Goal: Task Accomplishment & Management: Use online tool/utility

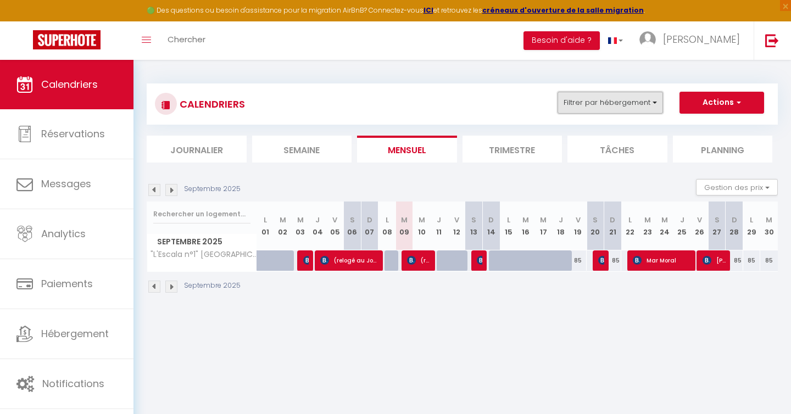
click at [628, 104] on button "Filtrer par hébergement" at bounding box center [610, 103] width 105 height 22
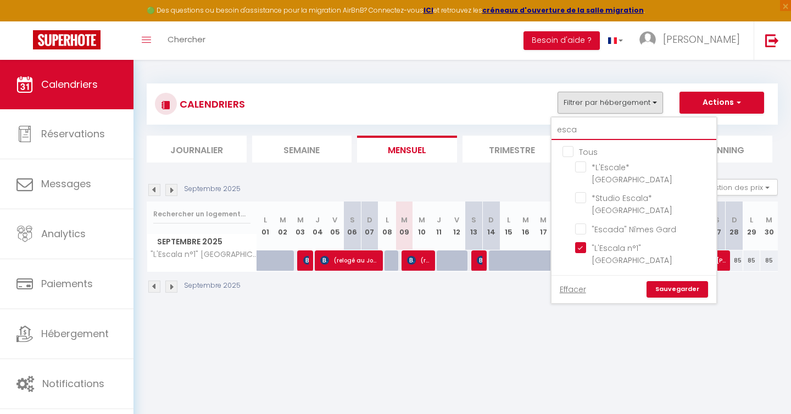
click at [608, 131] on input "esca" at bounding box center [634, 130] width 165 height 20
type input "esc"
checkbox input "false"
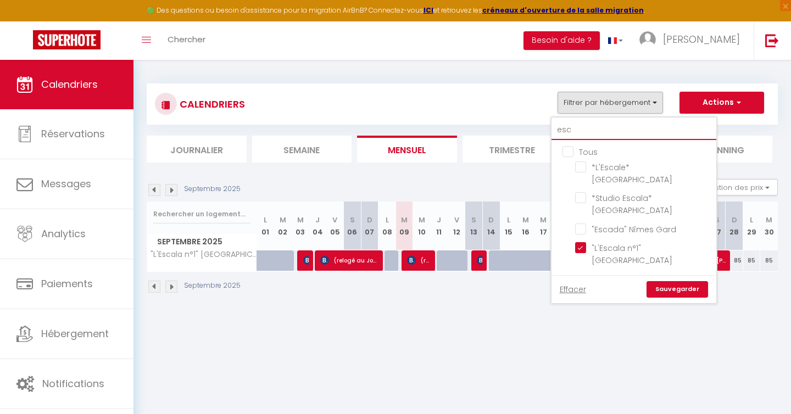
type input "es"
checkbox input "false"
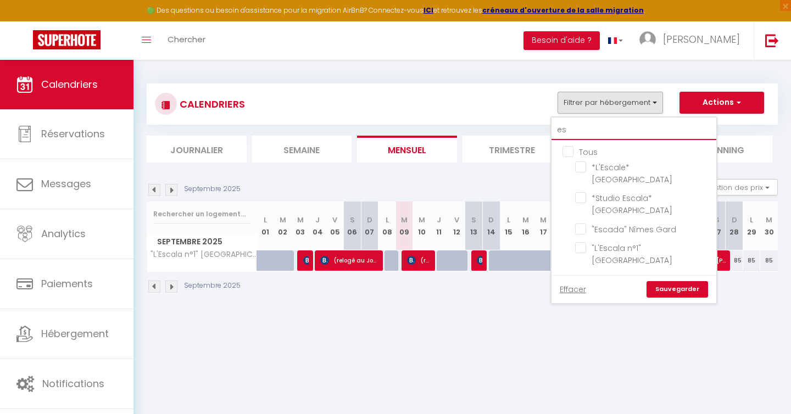
type input "e"
checkbox input "false"
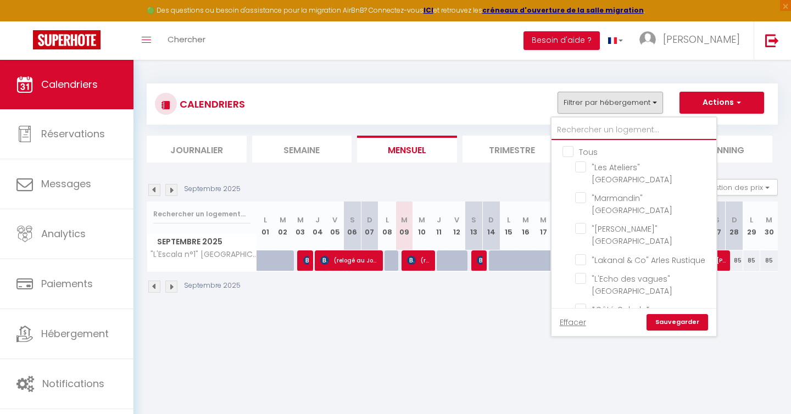
checkbox input "false"
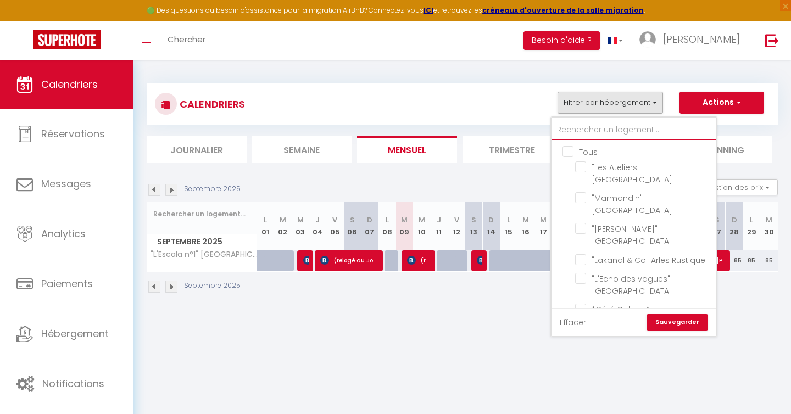
checkbox input "false"
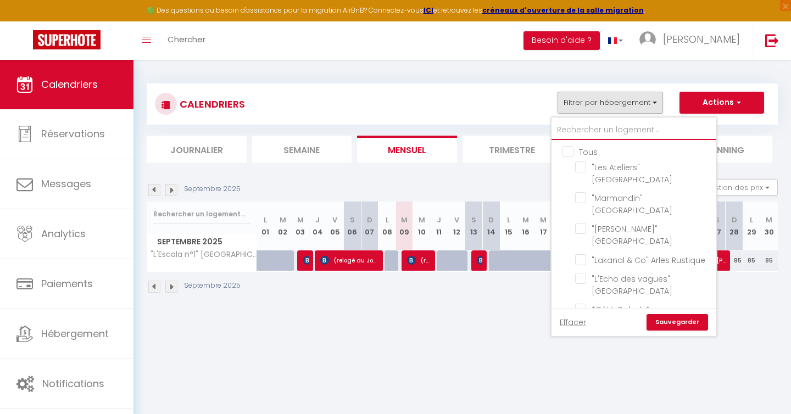
checkbox input "false"
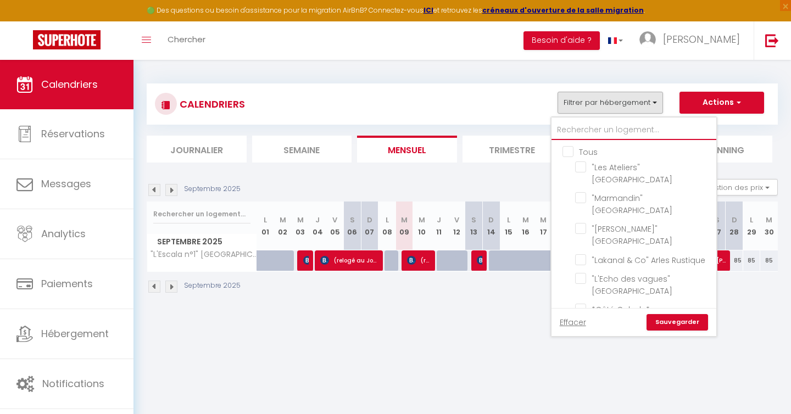
checkbox input "false"
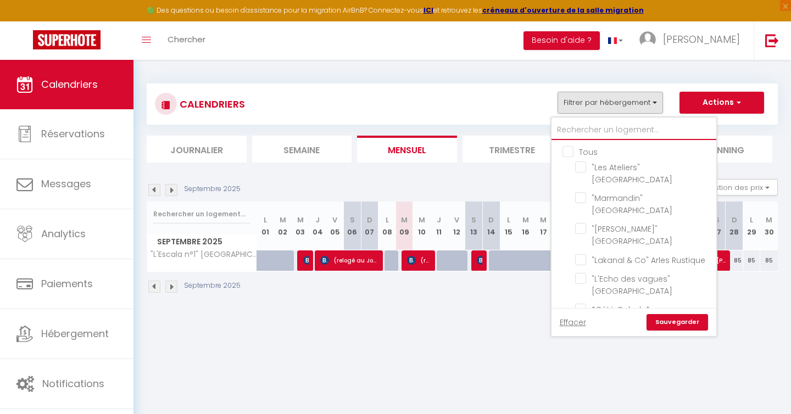
checkbox input "false"
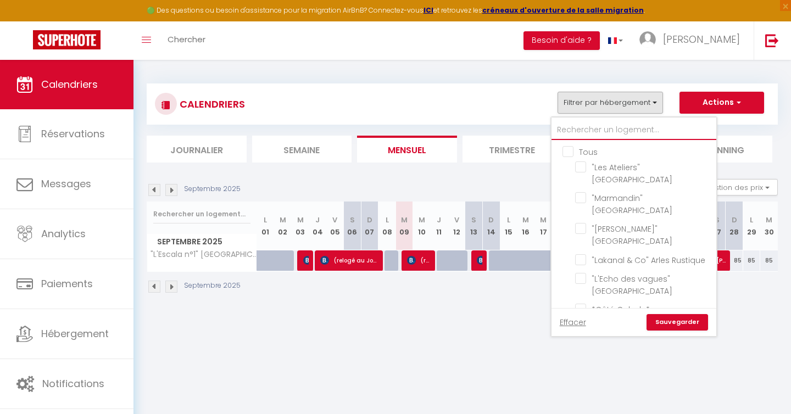
checkbox input "false"
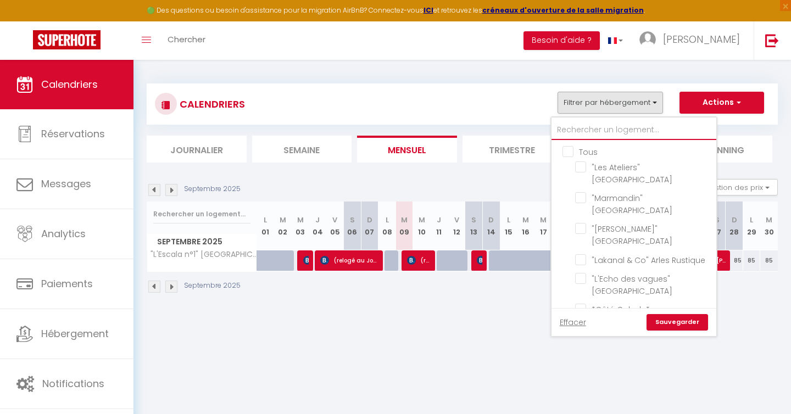
checkbox input "false"
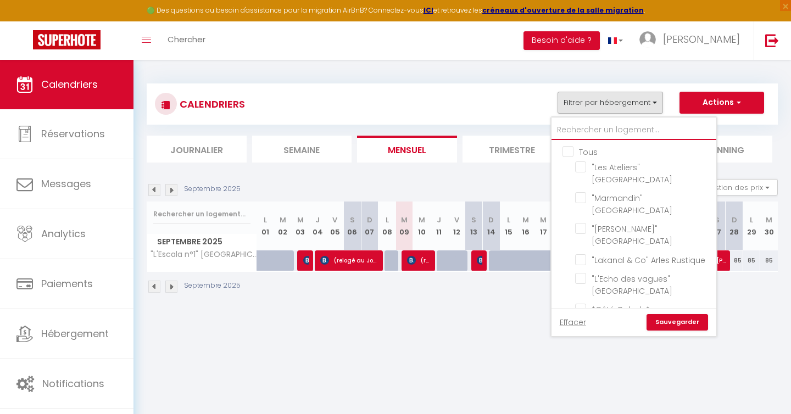
checkbox input "false"
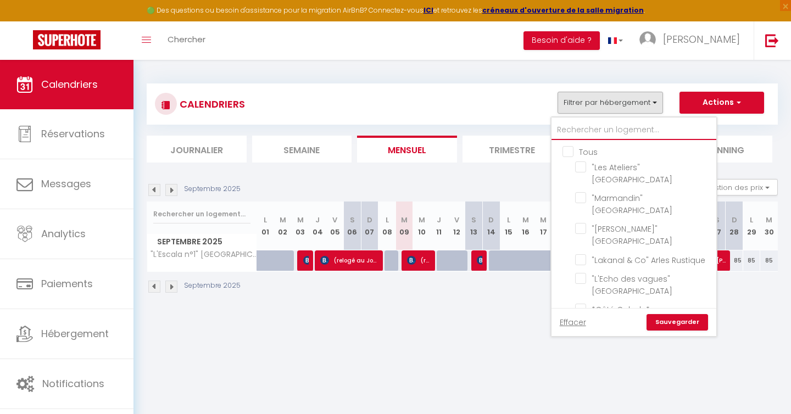
checkbox input "false"
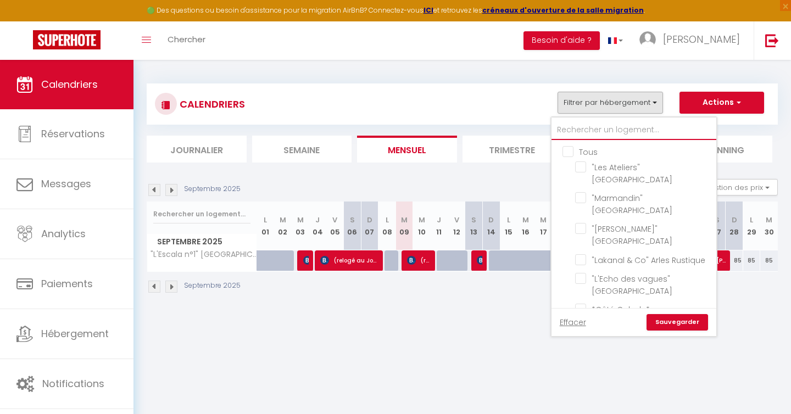
checkbox input "false"
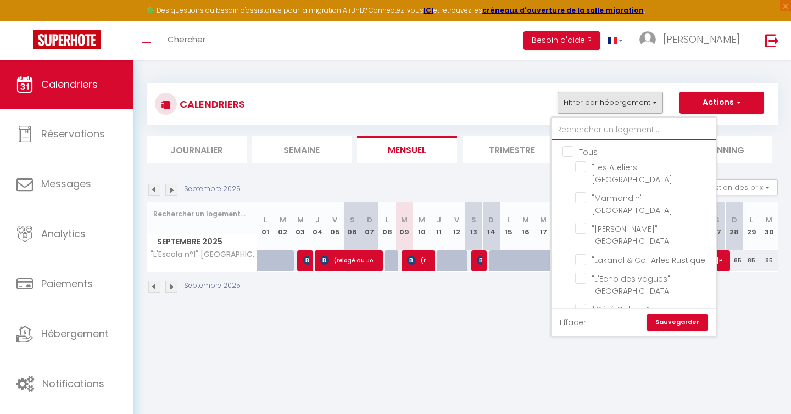
checkbox input "false"
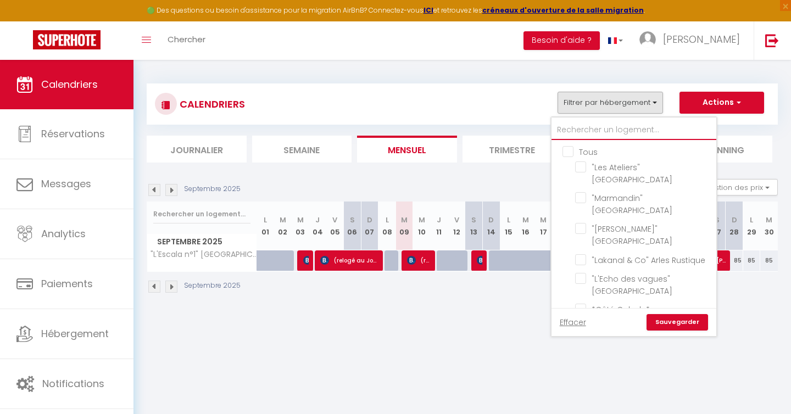
checkbox input "false"
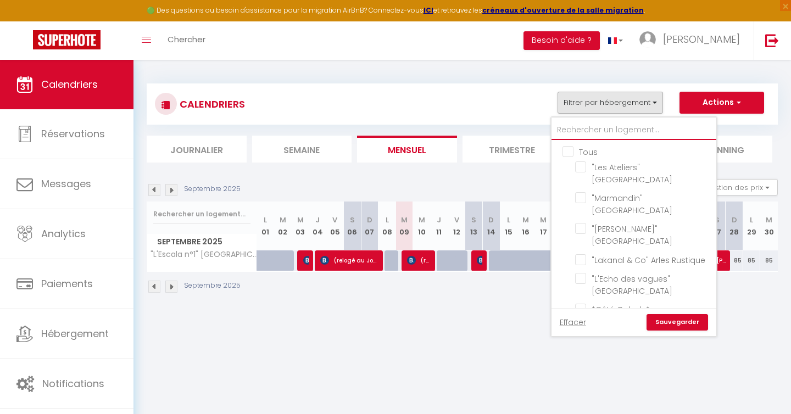
checkbox input "false"
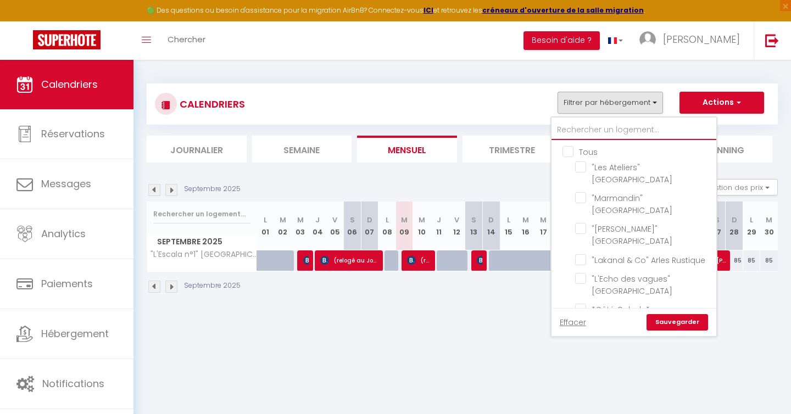
checkbox input "false"
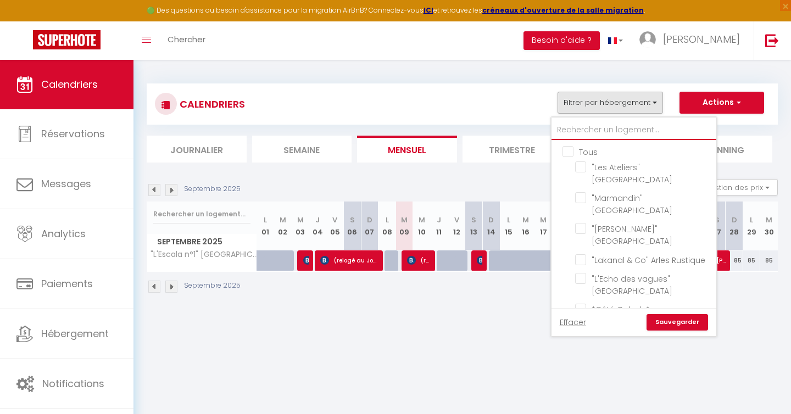
checkbox input "false"
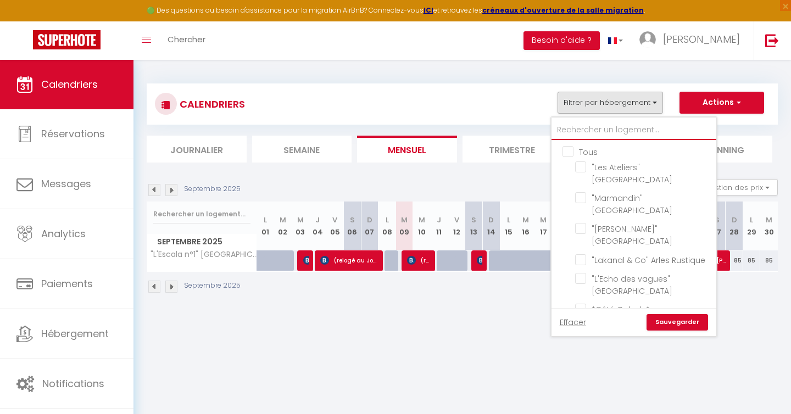
checkbox input "false"
click at [567, 153] on input "Tous" at bounding box center [645, 151] width 165 height 11
checkbox input "true"
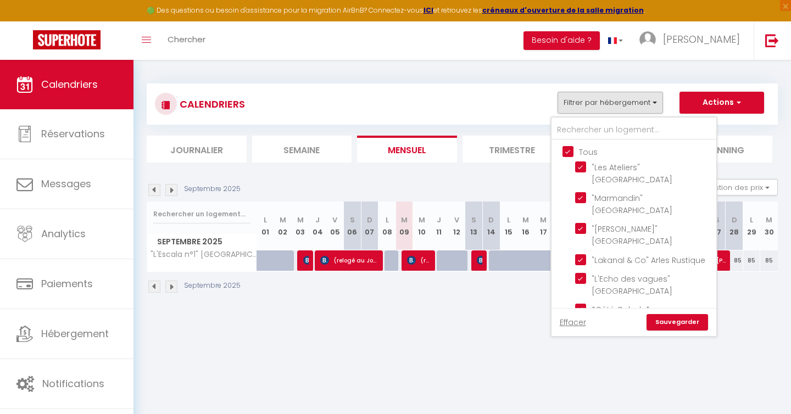
checkbox input "true"
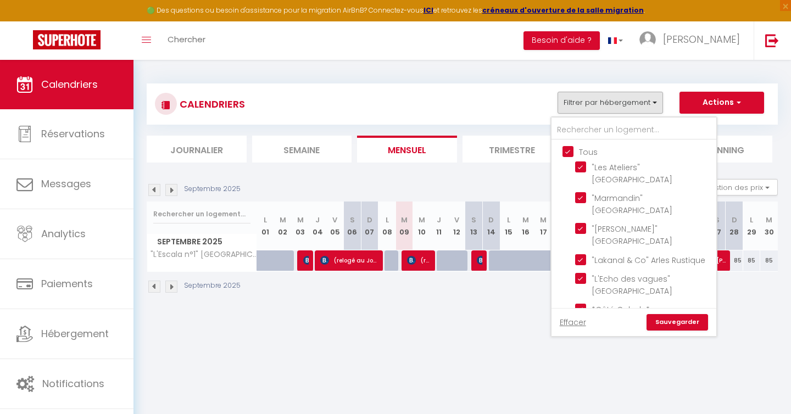
checkbox input "true"
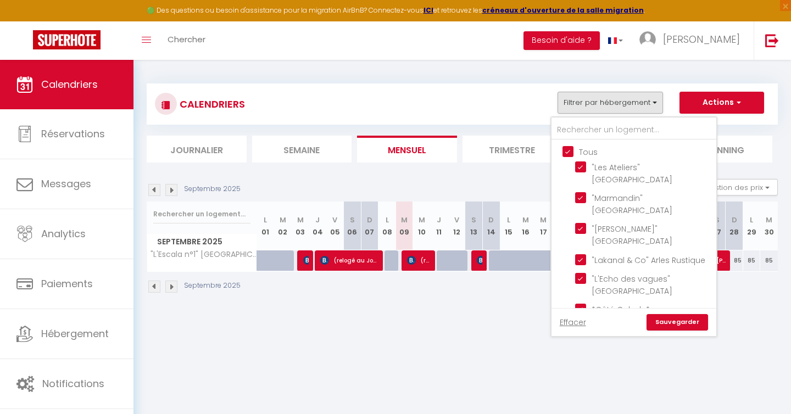
checkbox input "true"
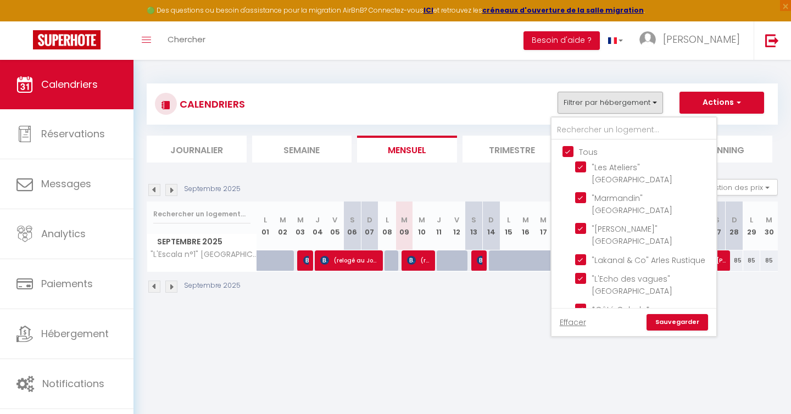
checkbox input "true"
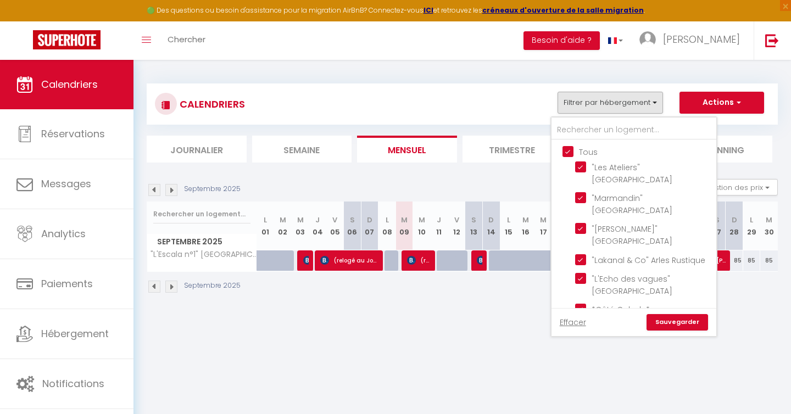
checkbox input "true"
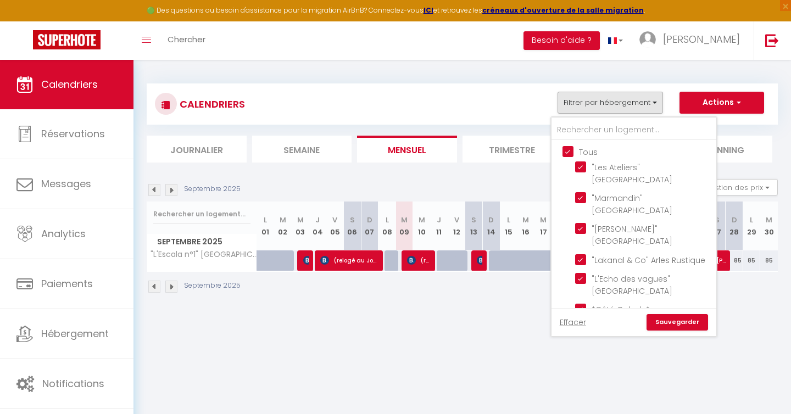
checkbox input "true"
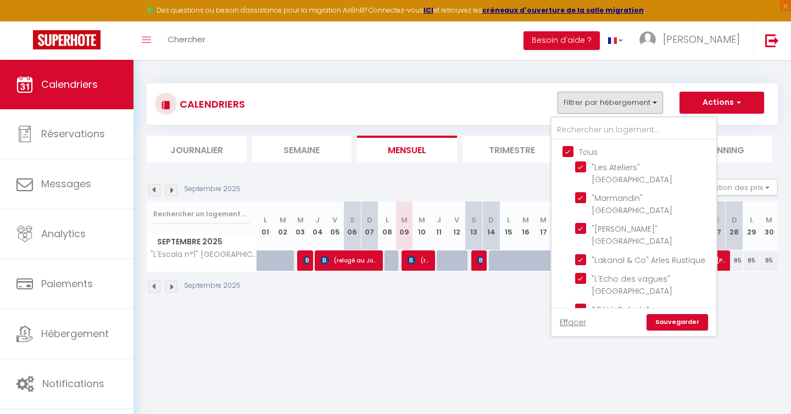
checkbox input "true"
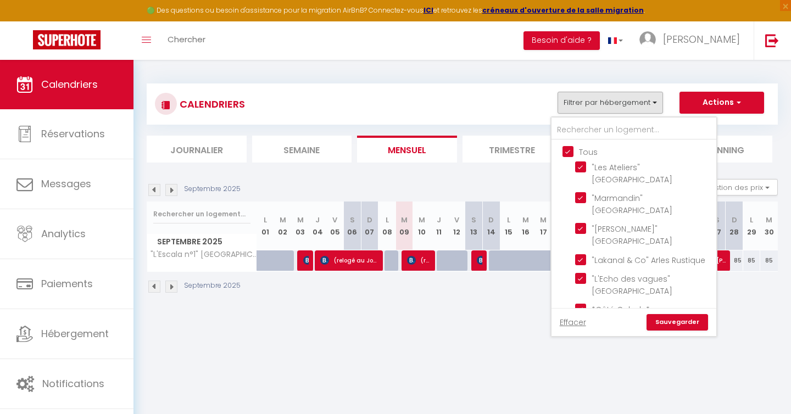
checkbox input "true"
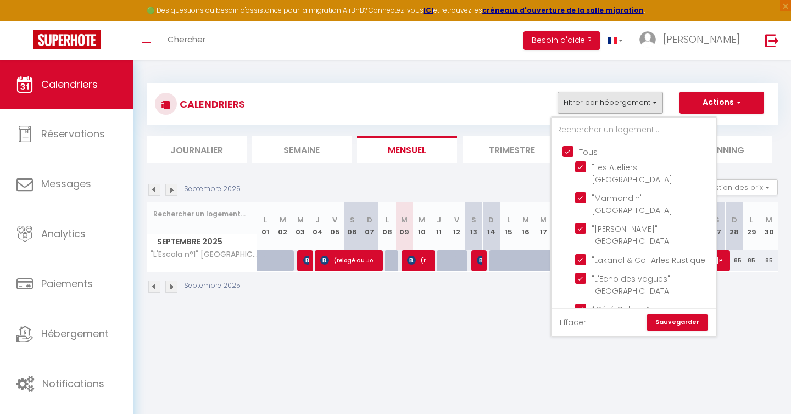
checkbox input "true"
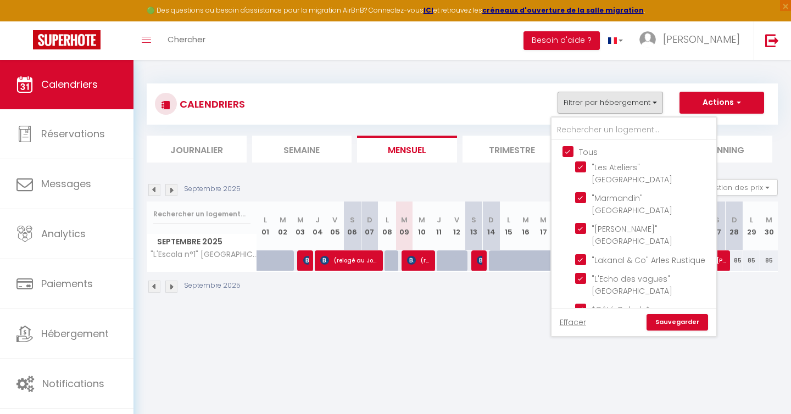
checkbox input "true"
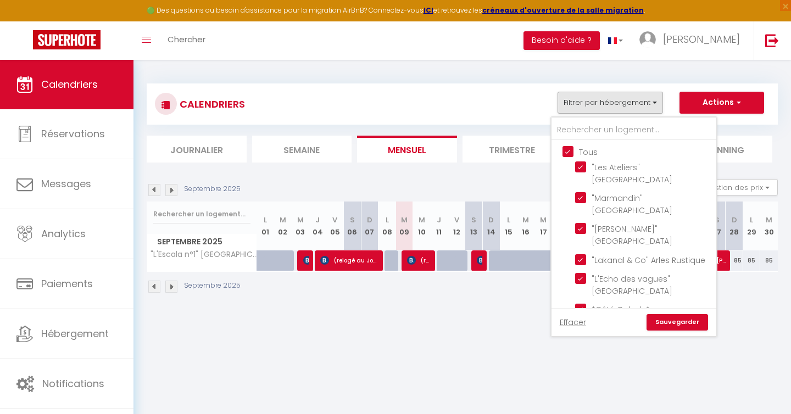
checkbox input "true"
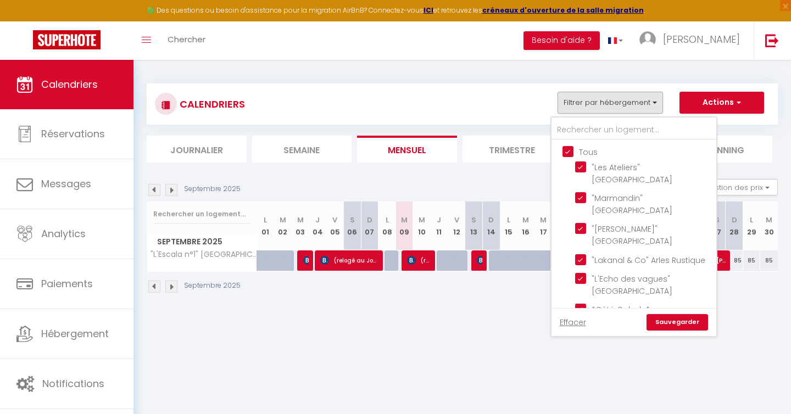
checkbox input "true"
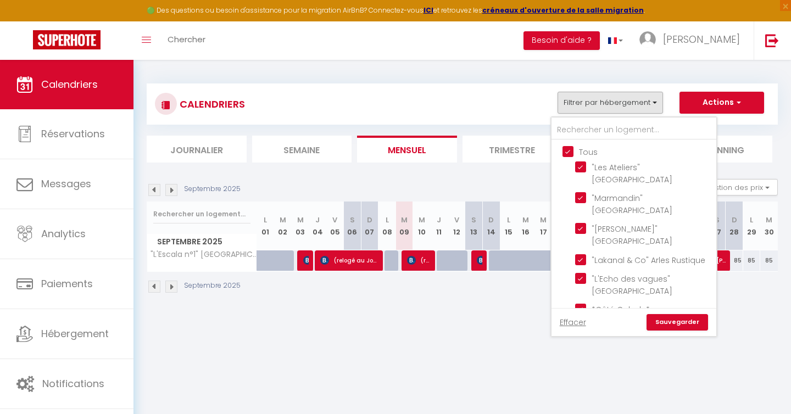
checkbox input "true"
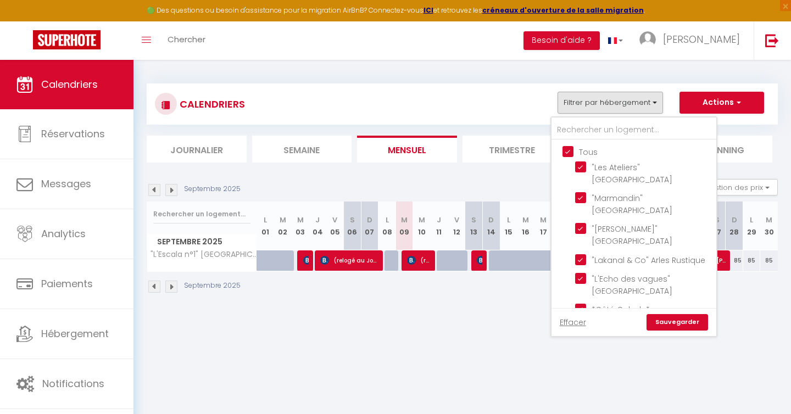
checkbox input "true"
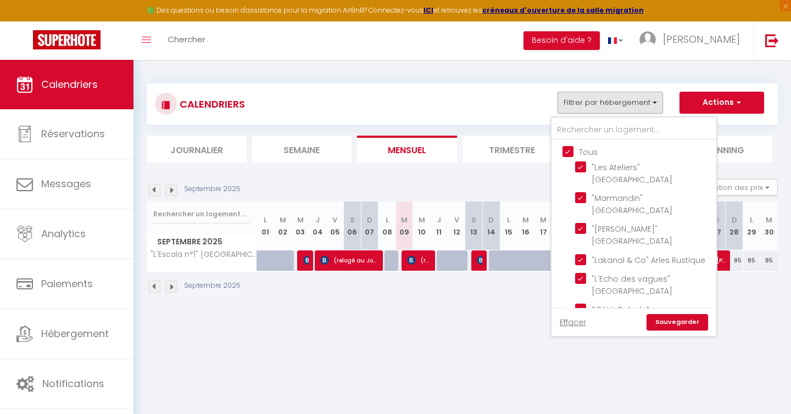
checkbox input "true"
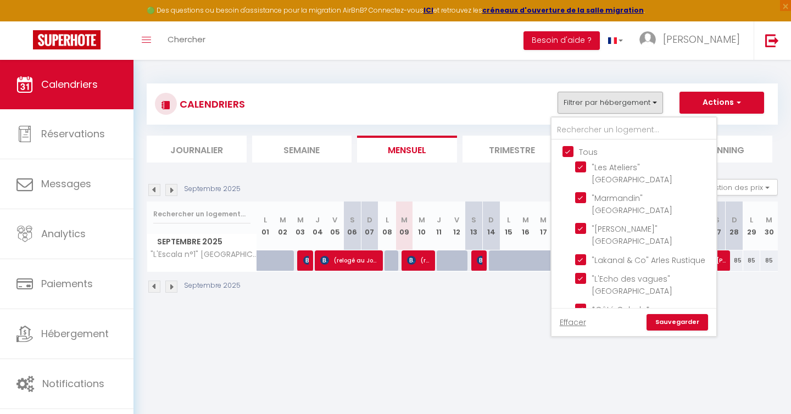
checkbox input "true"
click at [567, 153] on input "Tous" at bounding box center [645, 151] width 165 height 11
checkbox input "false"
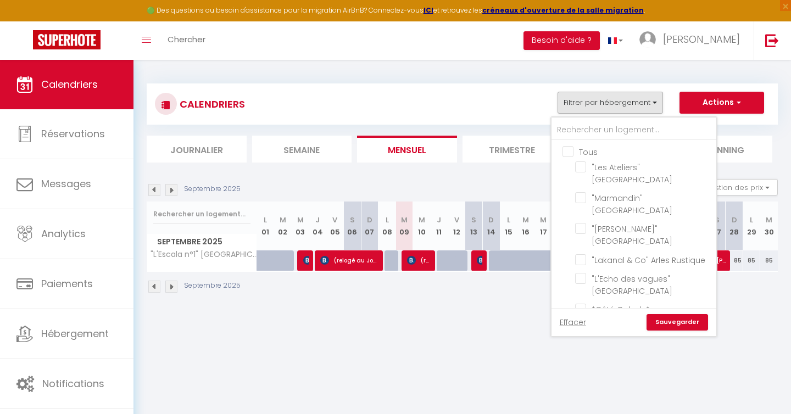
checkbox input "false"
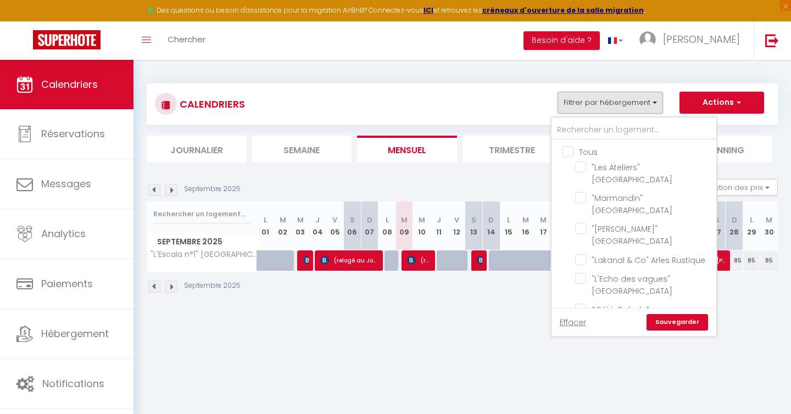
checkbox input "false"
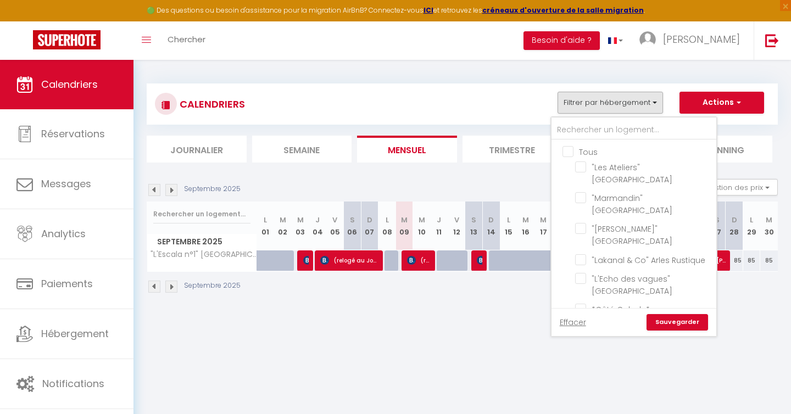
checkbox input "false"
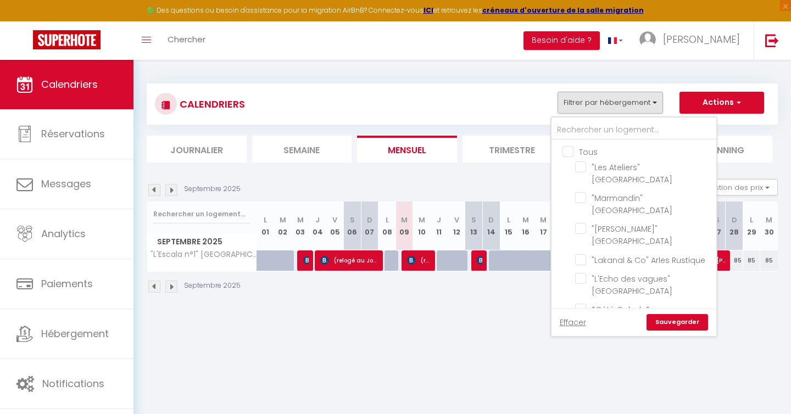
checkbox input "false"
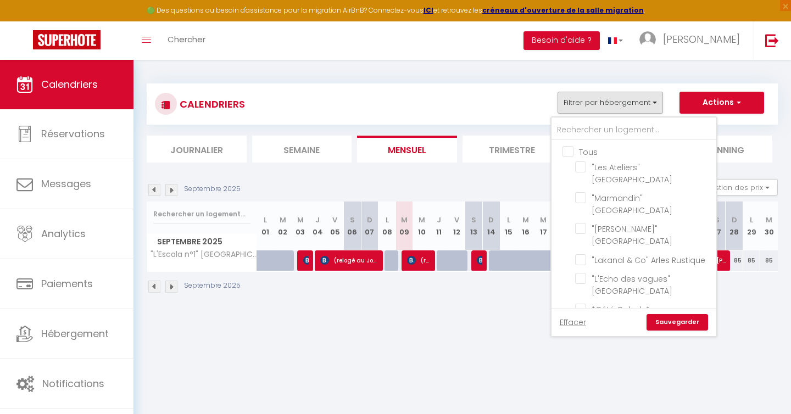
checkbox input "false"
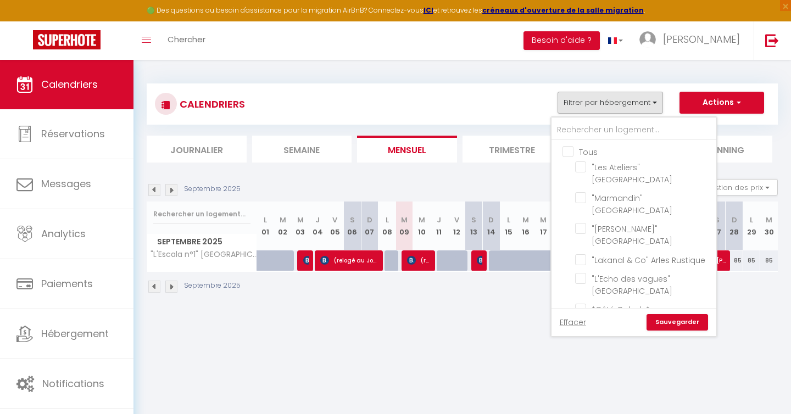
checkbox input "false"
click at [697, 323] on link "Sauvegarder" at bounding box center [678, 322] width 62 height 16
